Goal: Information Seeking & Learning: Learn about a topic

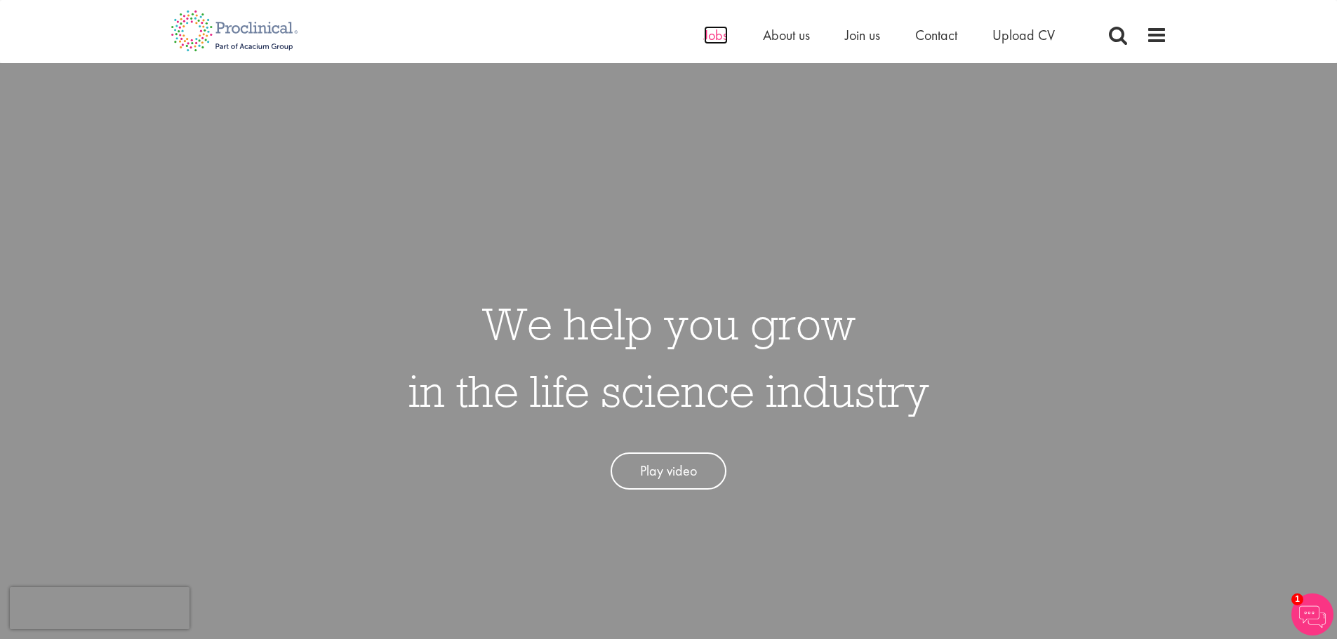
click at [719, 33] on span "Jobs" at bounding box center [716, 35] width 24 height 18
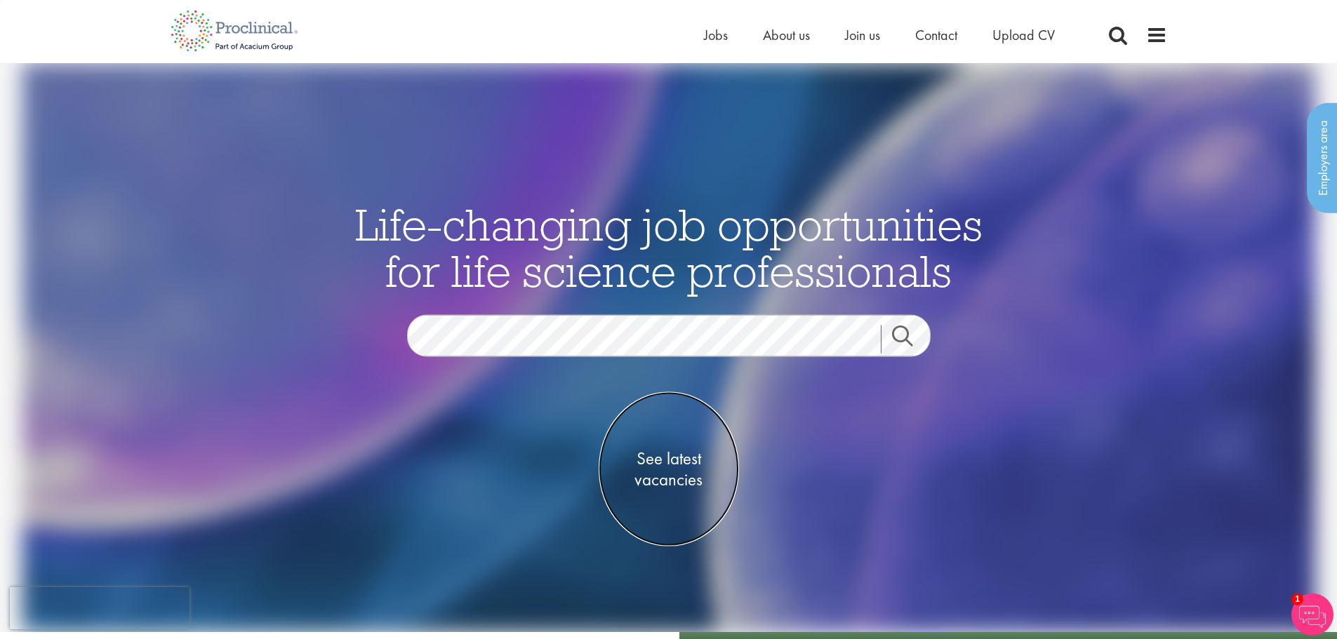
click at [653, 461] on span "See latest vacancies" at bounding box center [669, 469] width 140 height 42
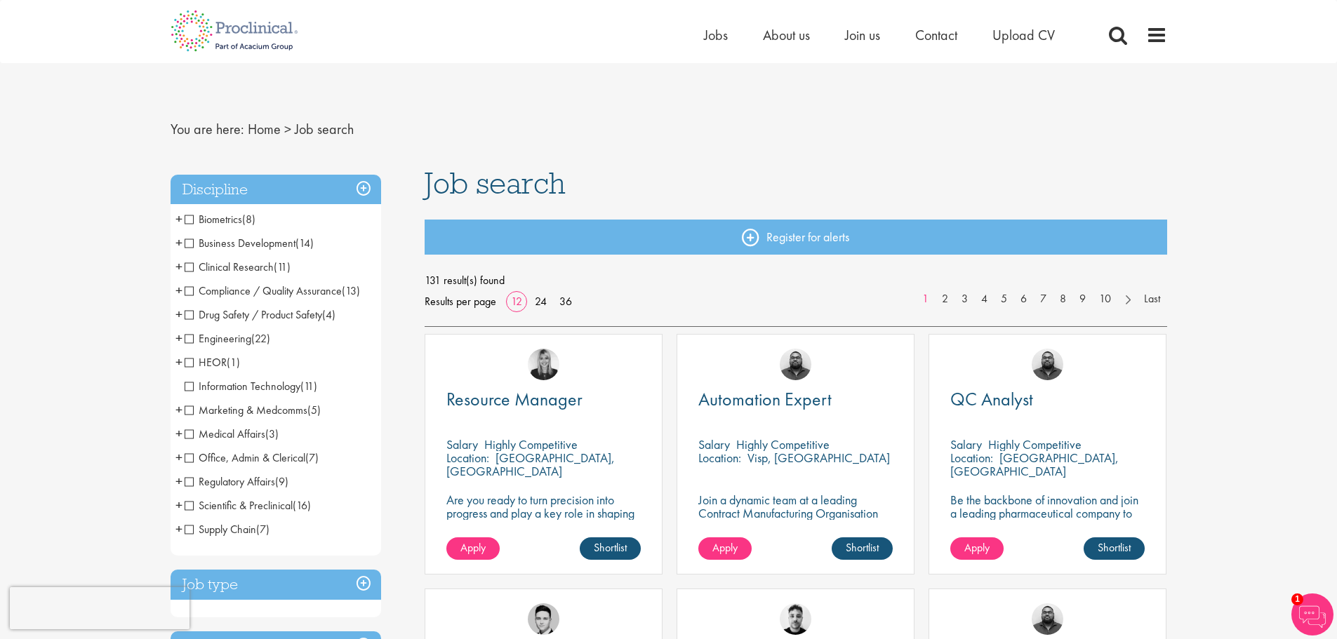
click at [188, 410] on span "Marketing & Medcomms" at bounding box center [246, 410] width 123 height 15
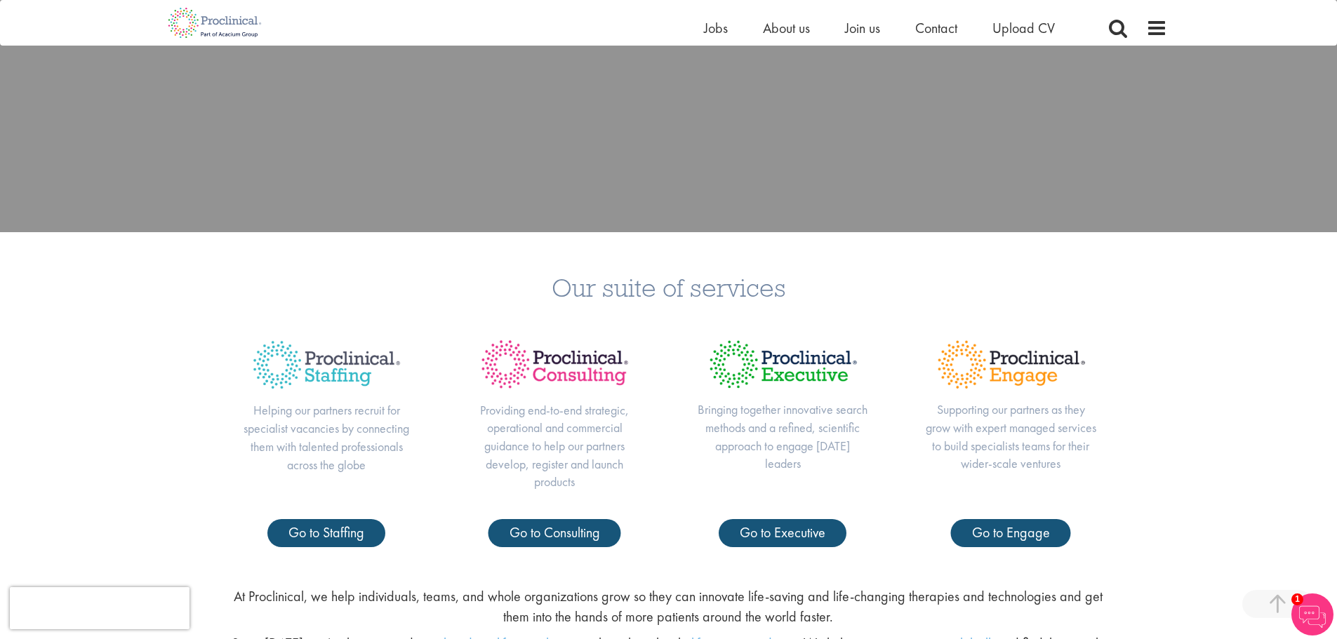
scroll to position [491, 0]
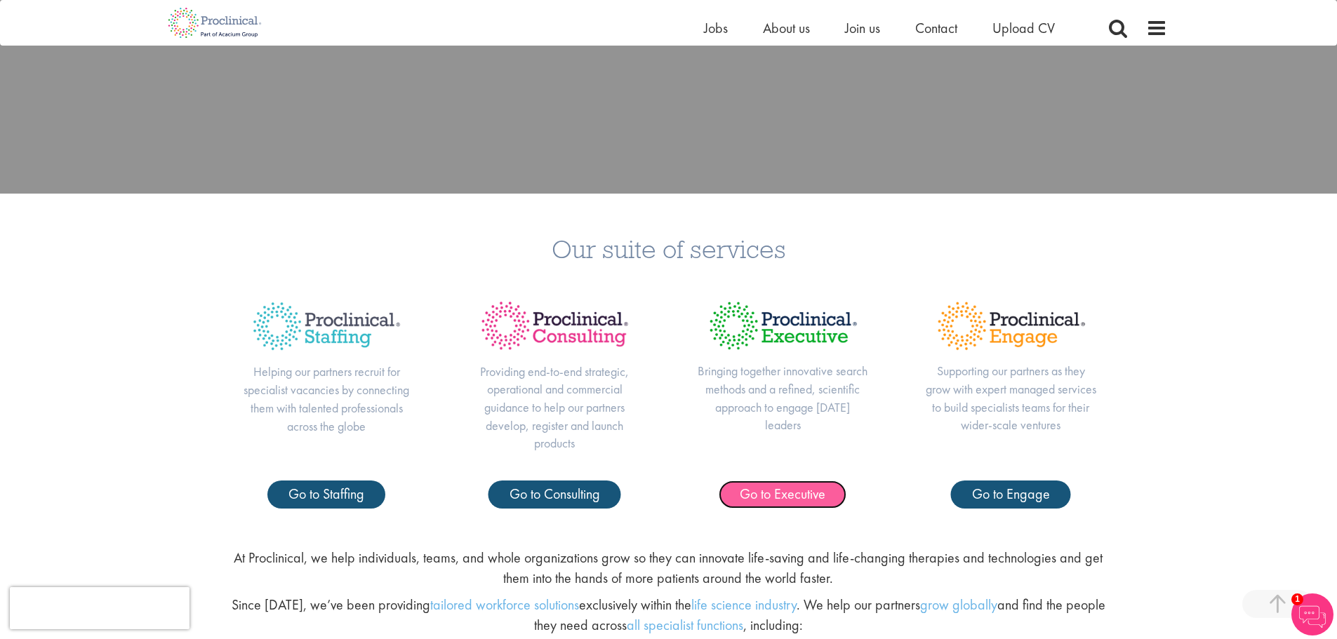
click at [778, 495] on span "Go to Executive" at bounding box center [783, 494] width 86 height 18
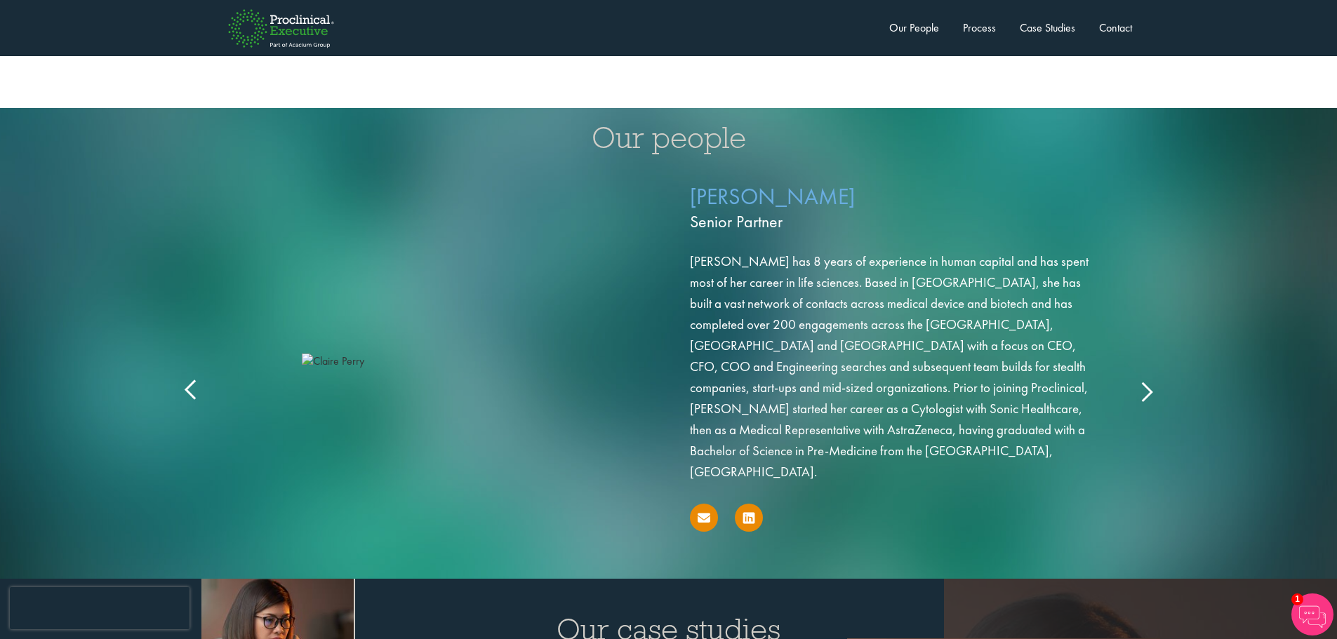
scroll to position [2175, 0]
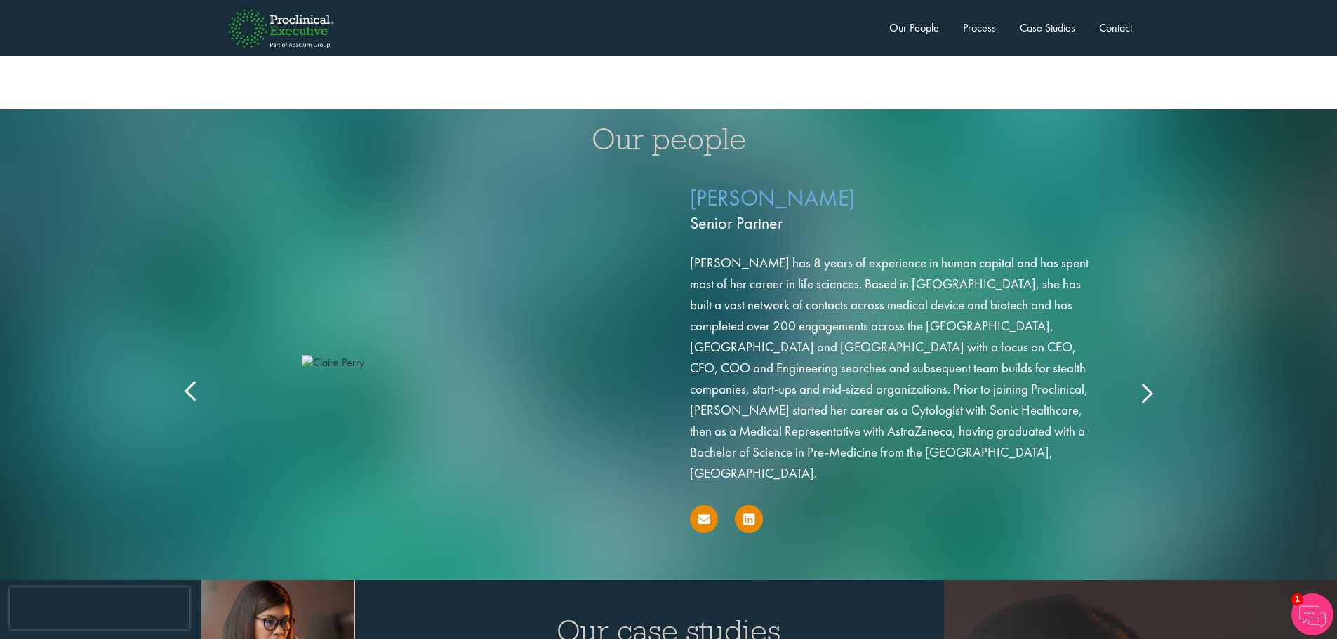
click at [1146, 392] on icon at bounding box center [1146, 392] width 0 height 0
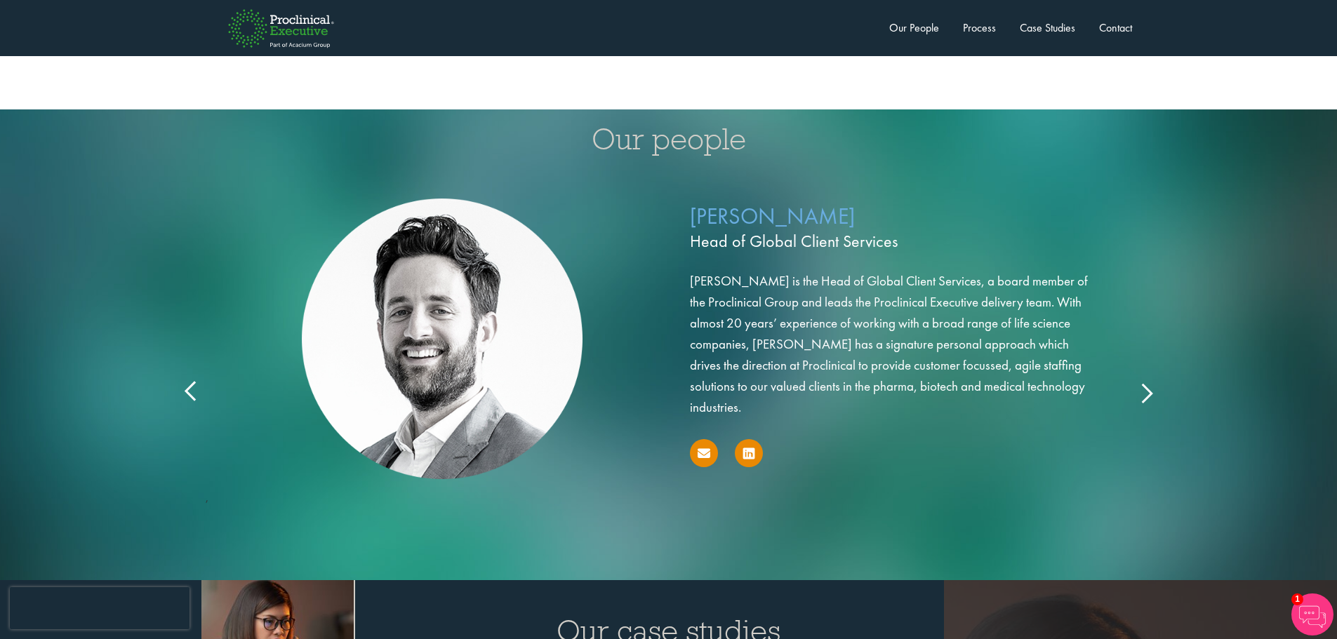
click at [1152, 375] on div "Neil Winn Head of Global Client Services Neil is the Head of Global Client Serv…" at bounding box center [669, 361] width 982 height 373
click at [1146, 392] on icon at bounding box center [1146, 392] width 0 height 0
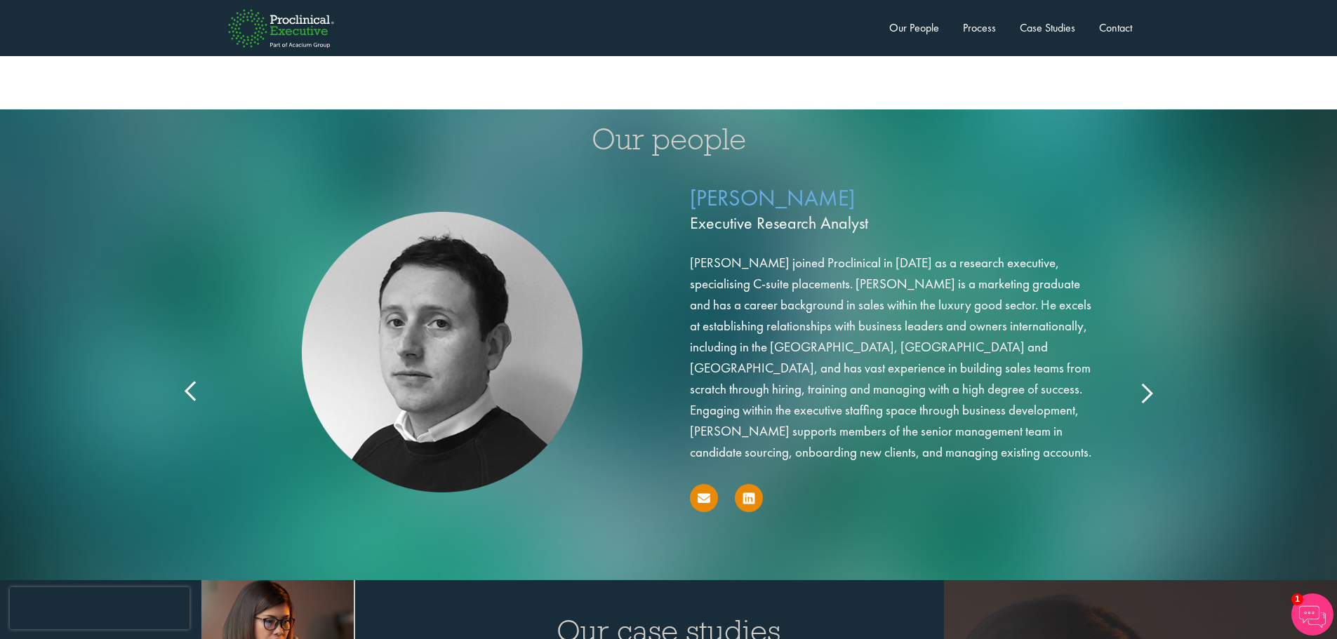
click at [1146, 392] on icon at bounding box center [1146, 392] width 0 height 0
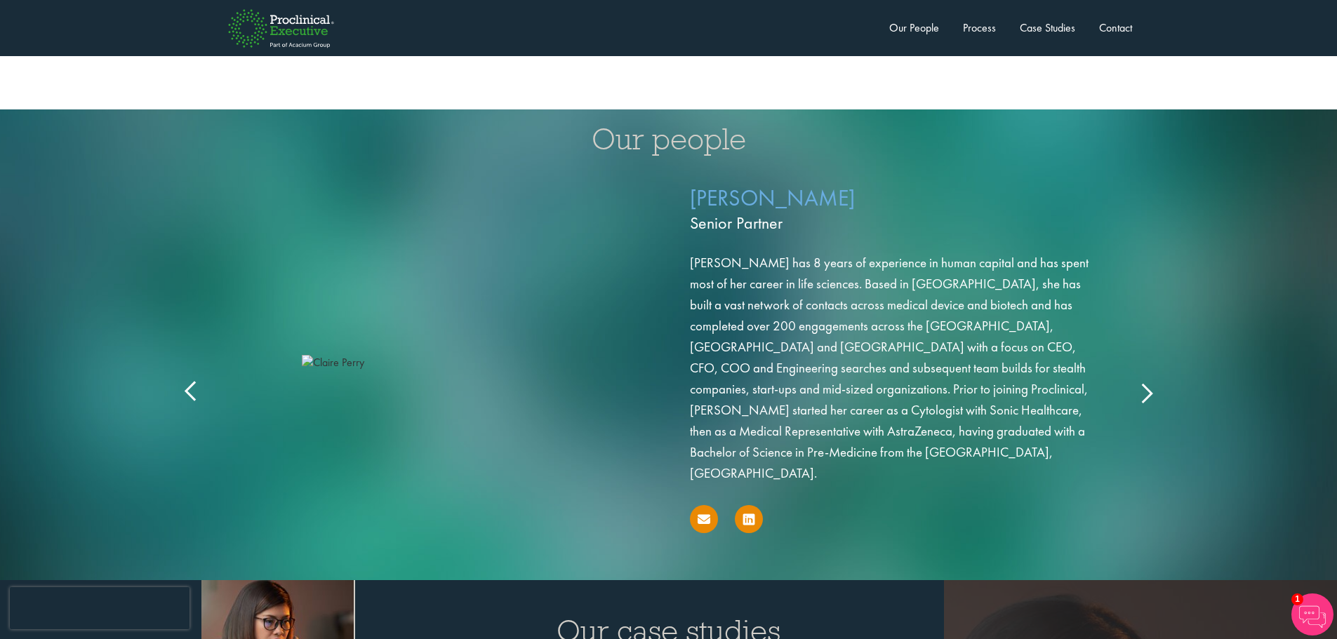
click at [1146, 392] on icon at bounding box center [1146, 392] width 0 height 0
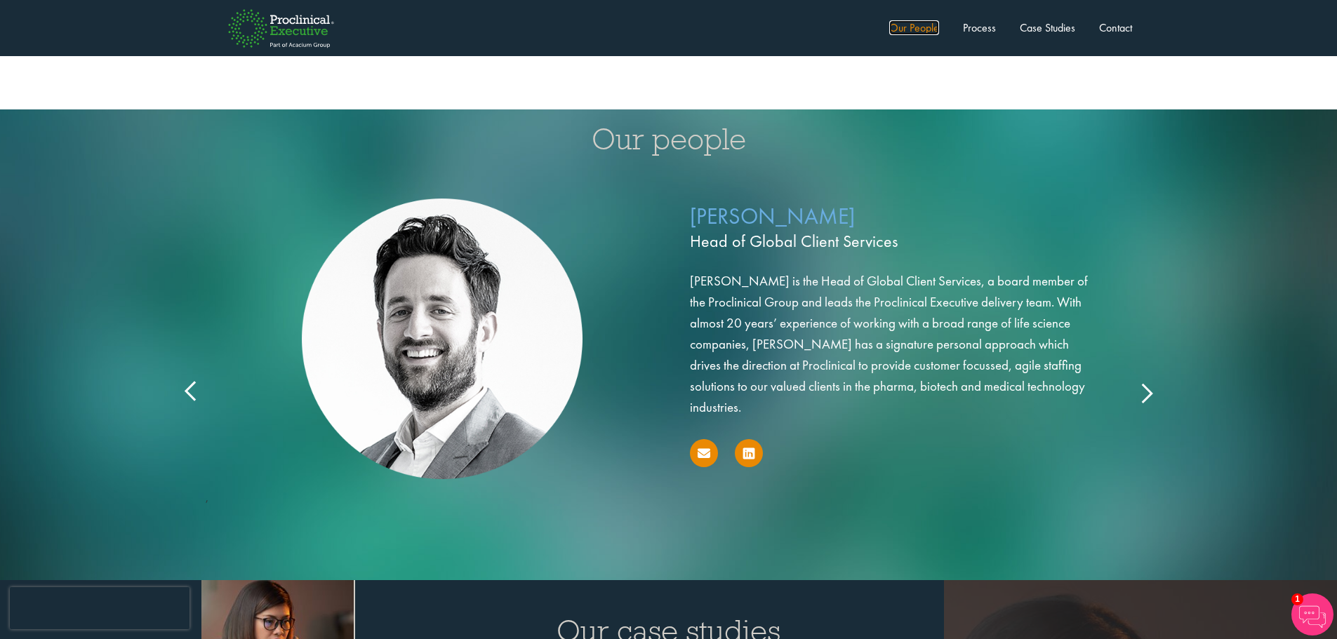
click at [904, 27] on link "Our People" at bounding box center [914, 27] width 50 height 15
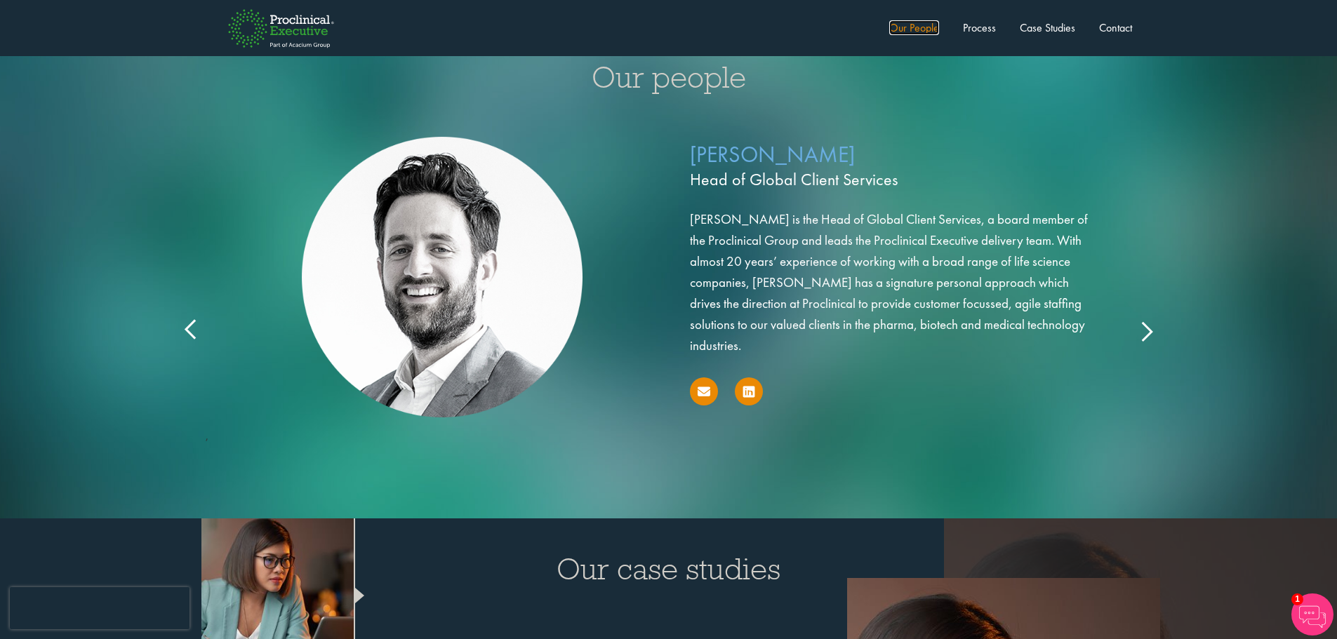
scroll to position [2247, 0]
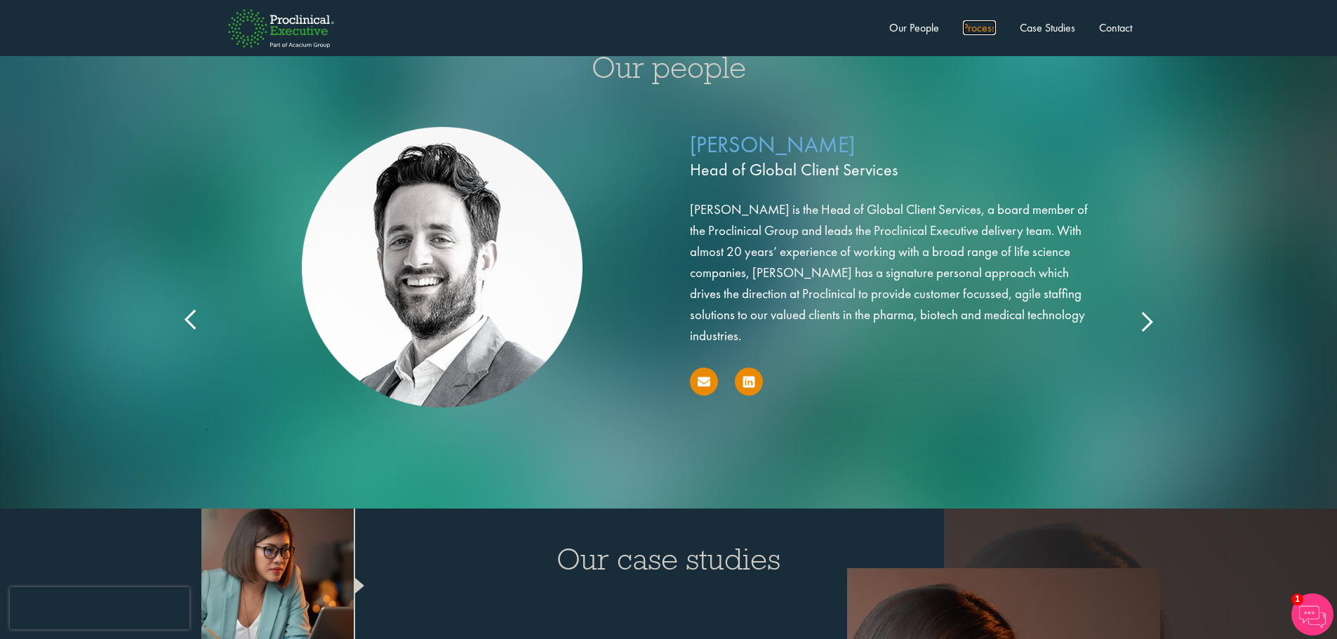
click at [966, 27] on link "Process" at bounding box center [979, 27] width 33 height 15
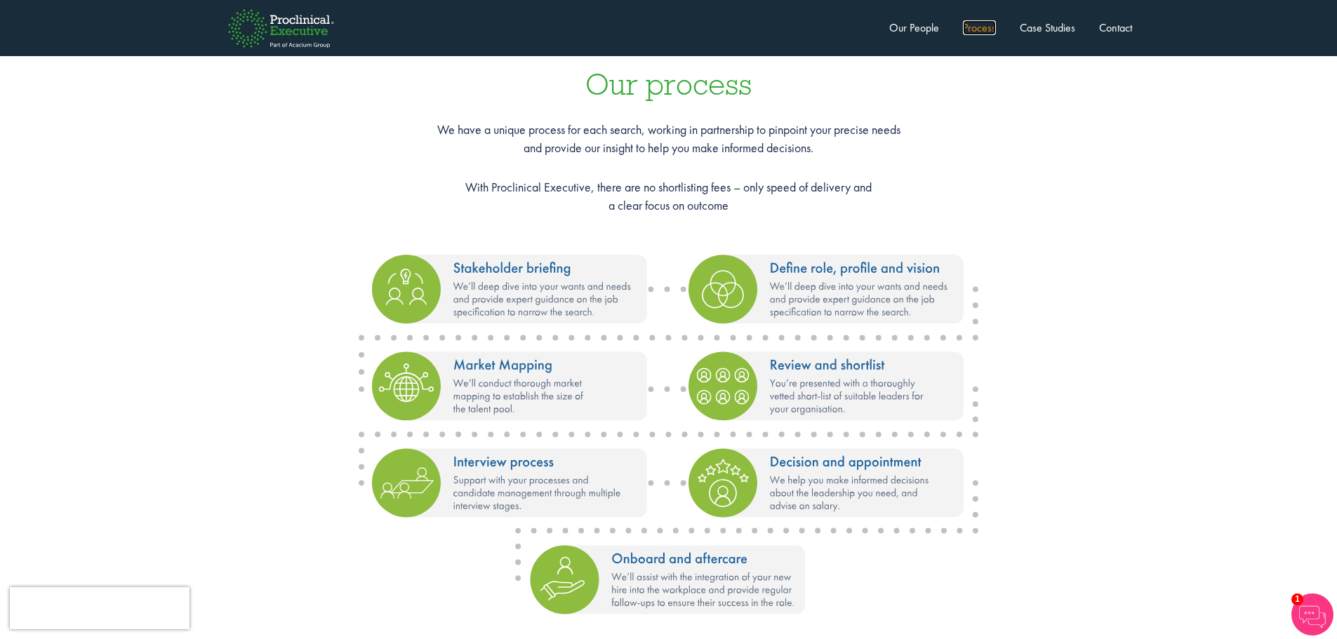
scroll to position [1586, 0]
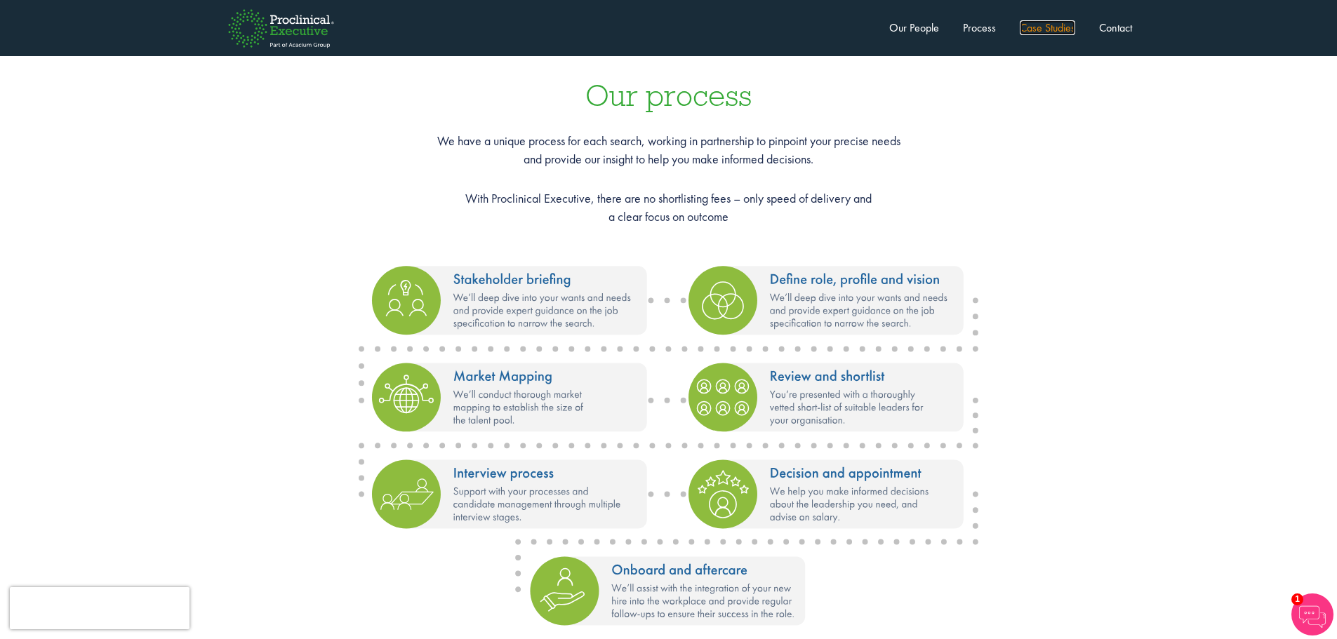
click at [1034, 27] on link "Case Studies" at bounding box center [1047, 27] width 55 height 15
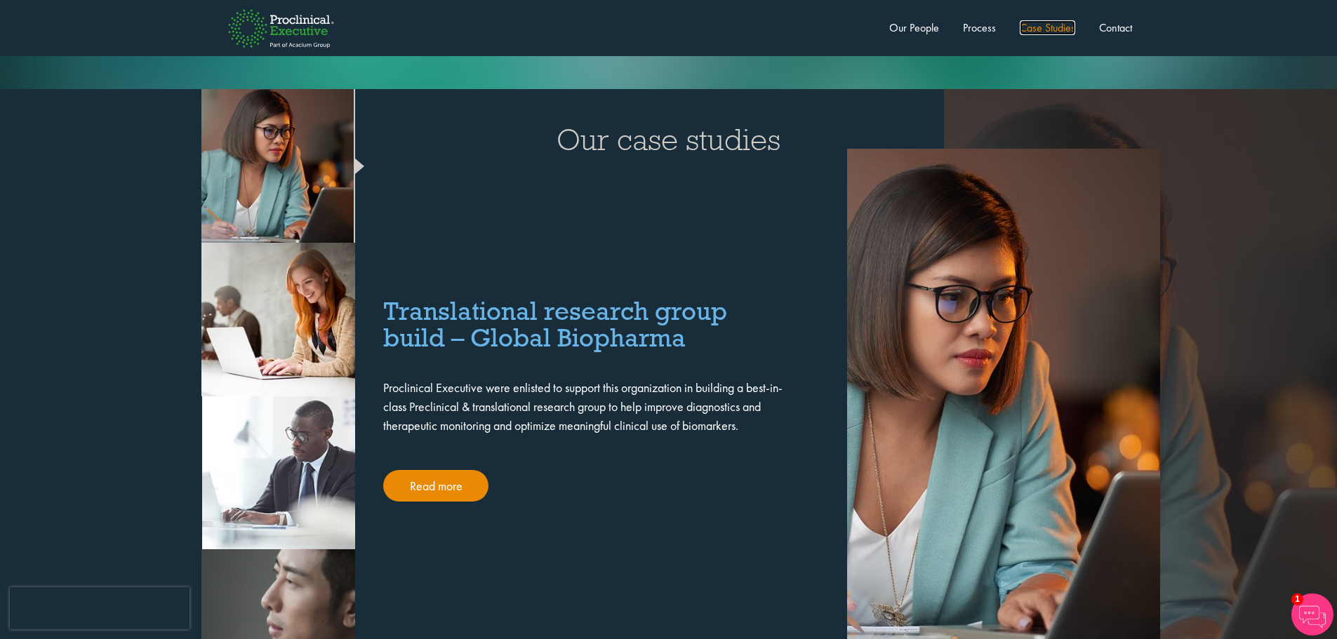
scroll to position [2686, 0]
